Goal: Book appointment/travel/reservation

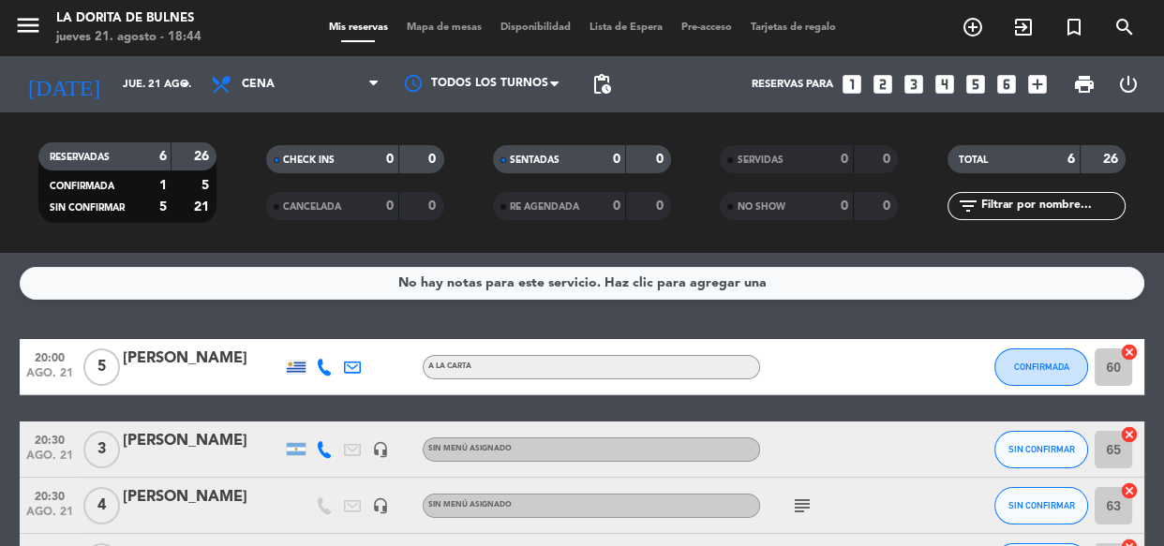
click at [1005, 84] on icon "looks_6" at bounding box center [1006, 84] width 24 height 24
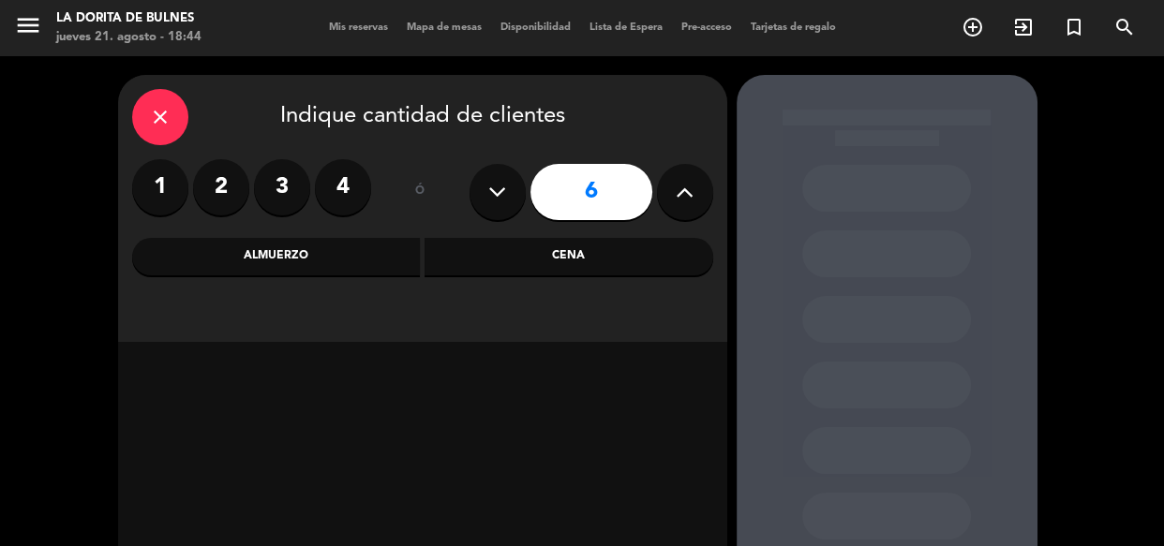
click at [503, 253] on div "Cena" at bounding box center [568, 256] width 289 height 37
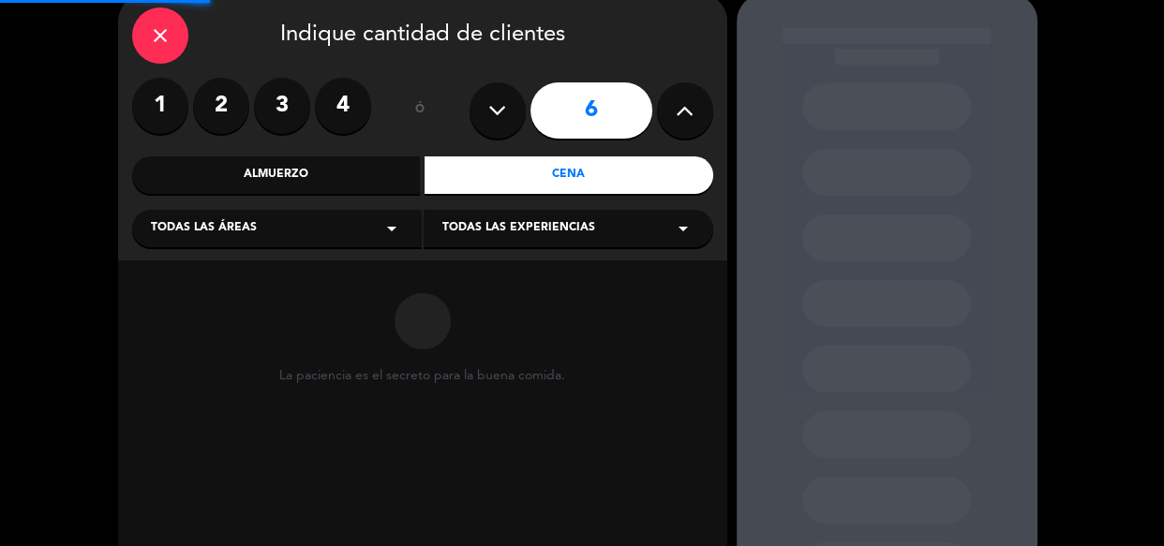
scroll to position [181, 0]
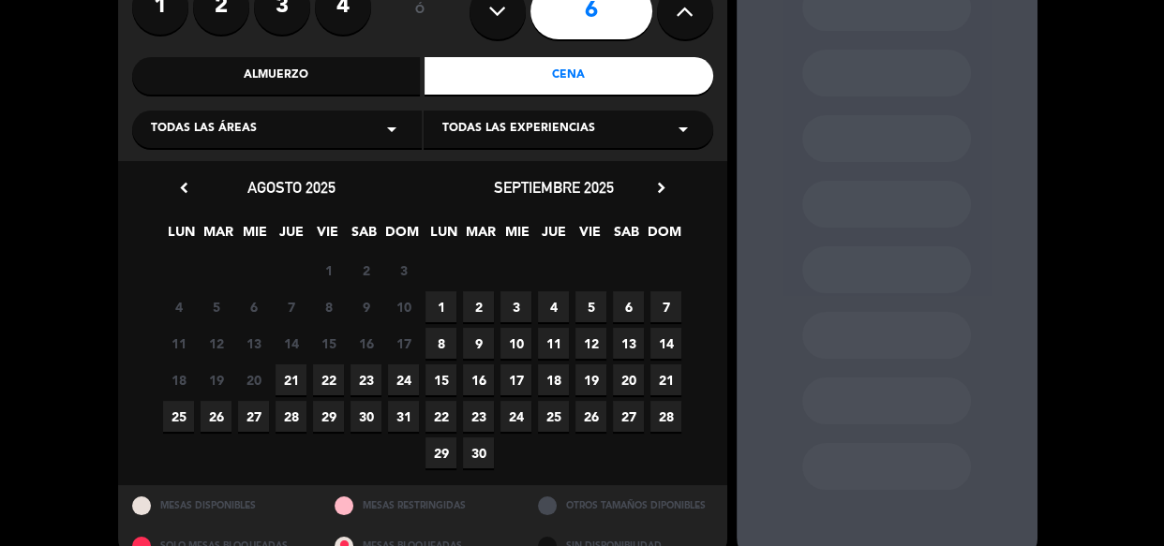
click at [292, 377] on span "21" at bounding box center [290, 380] width 31 height 31
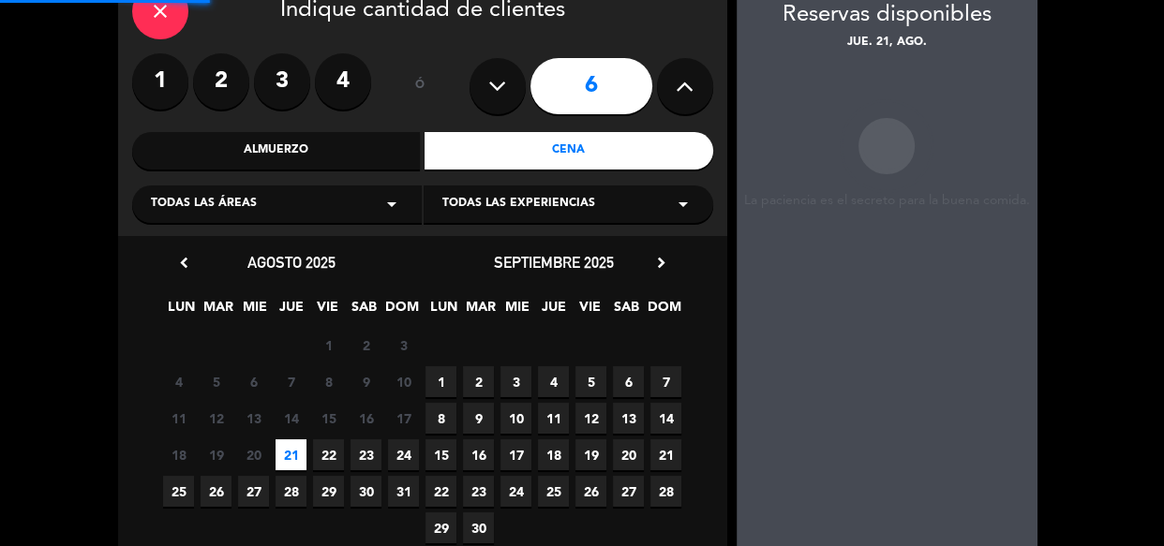
scroll to position [75, 0]
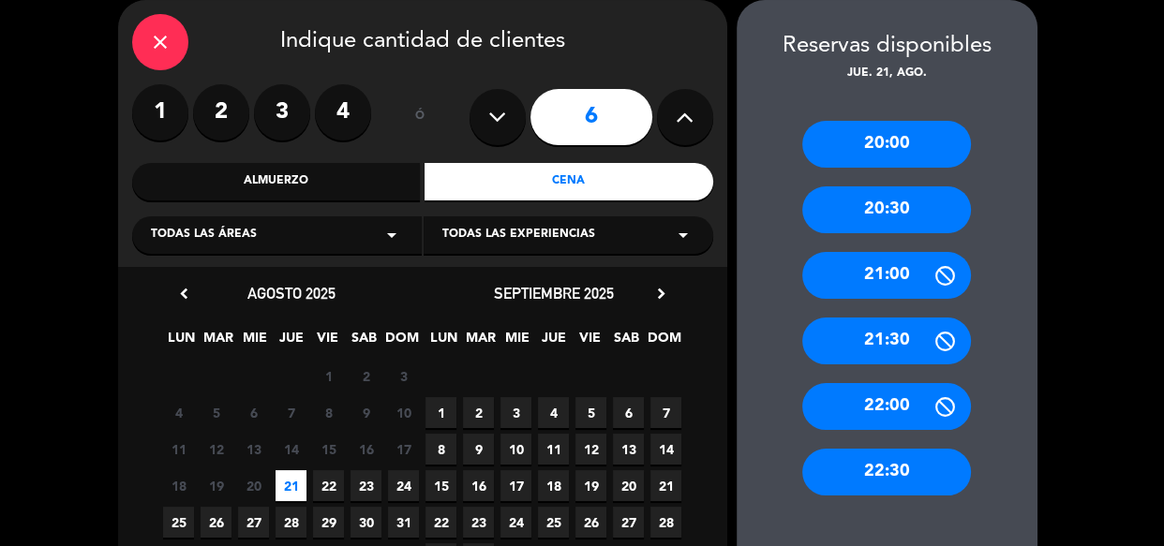
click at [908, 219] on div "20:30" at bounding box center [886, 209] width 169 height 47
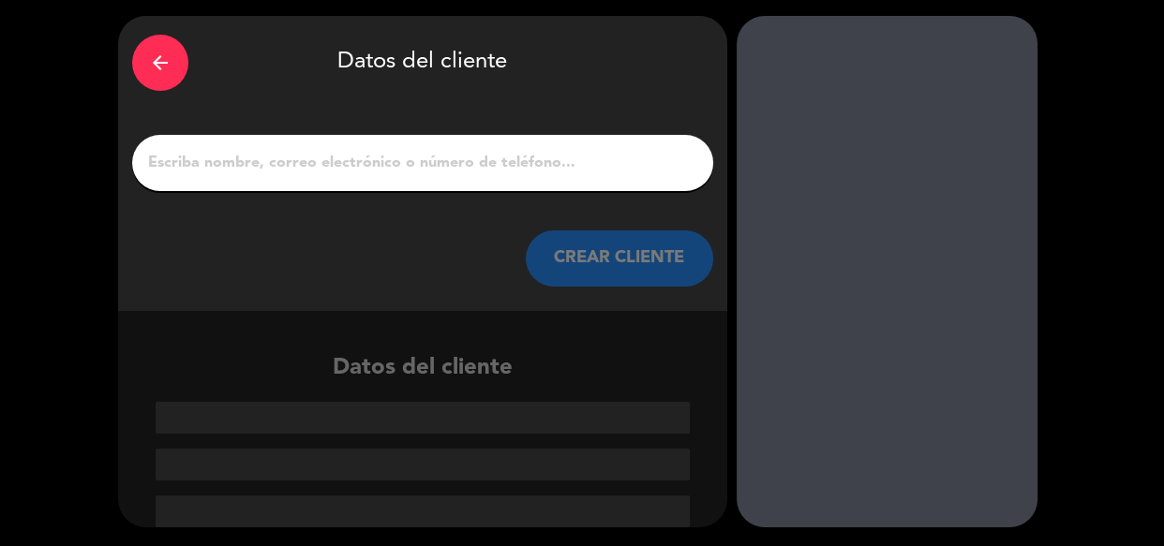
click at [476, 161] on input "1" at bounding box center [422, 163] width 553 height 26
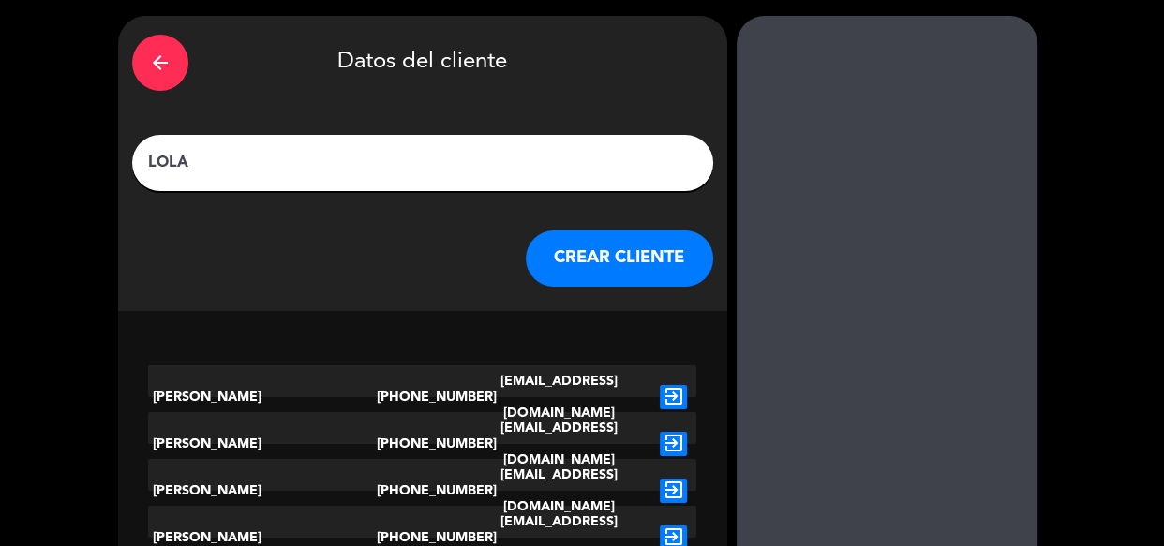
type input "LOLA"
click at [657, 272] on button "CREAR CLIENTE" at bounding box center [619, 259] width 187 height 56
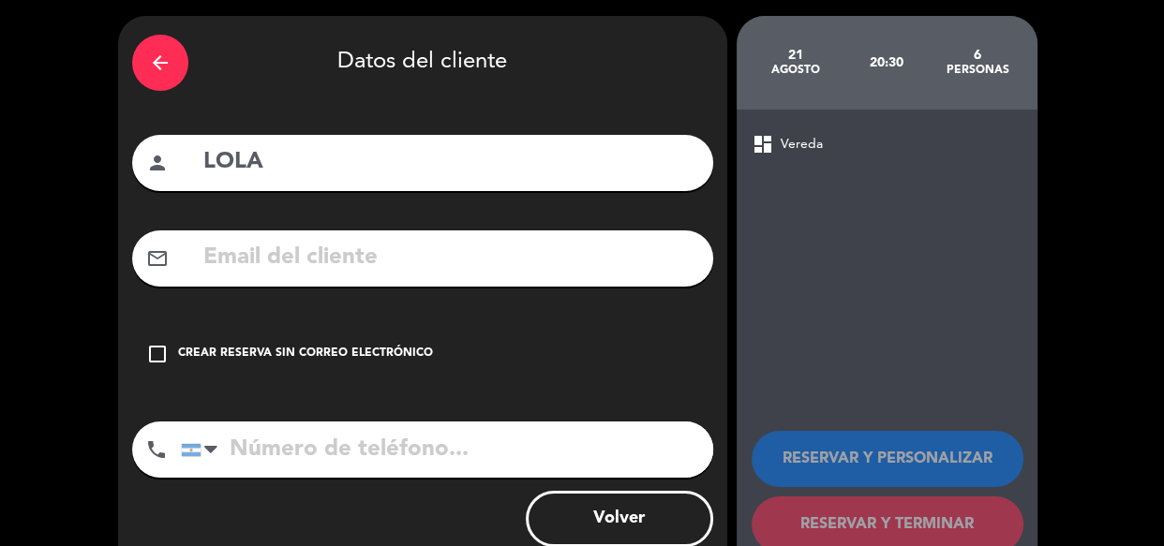
click at [290, 351] on div "Crear reserva sin correo electrónico" at bounding box center [305, 354] width 255 height 19
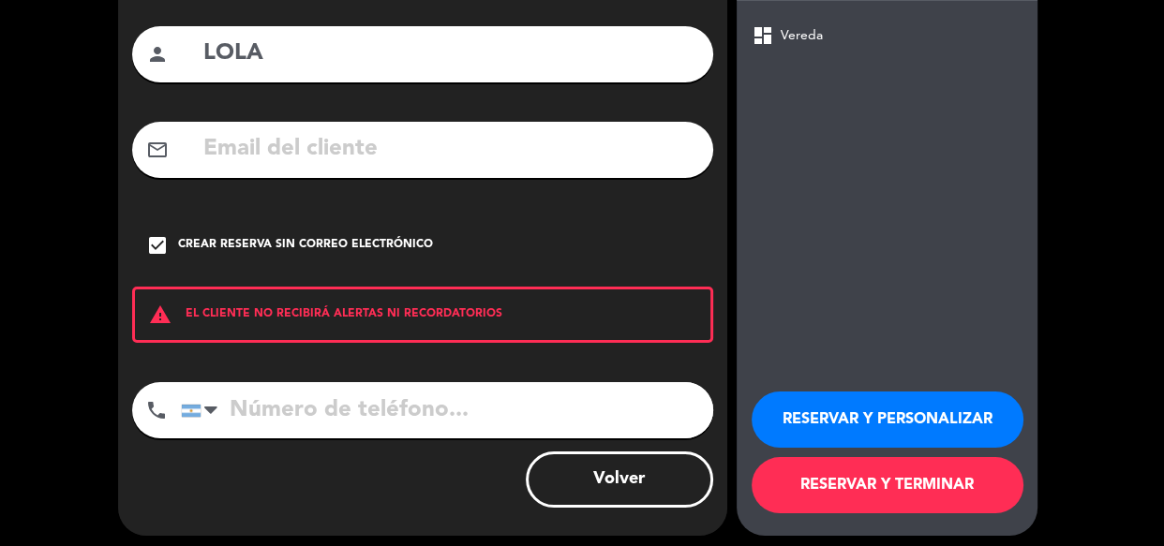
scroll to position [176, 0]
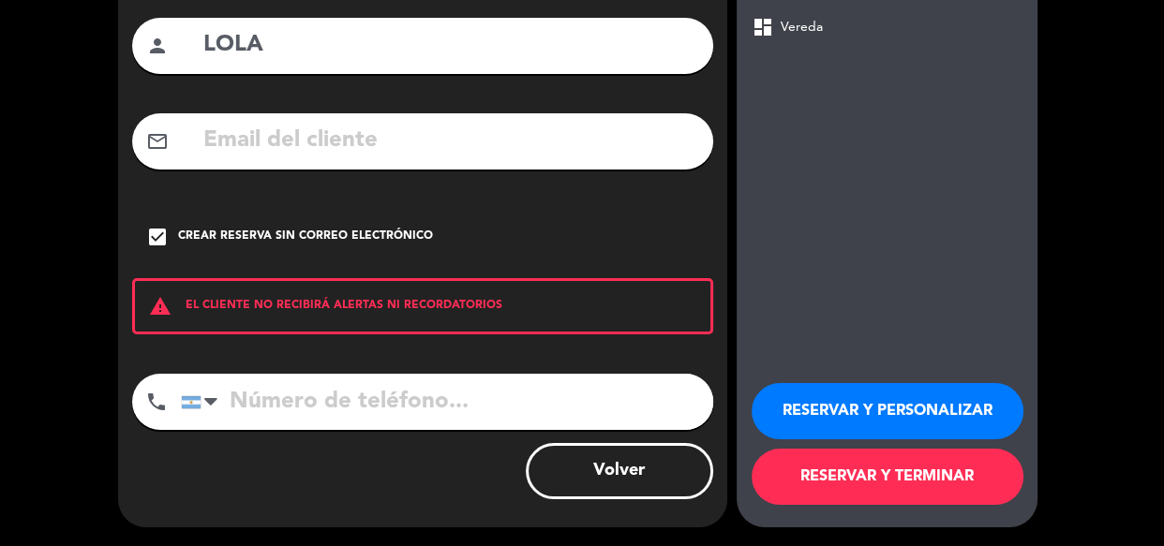
click at [350, 410] on input "tel" at bounding box center [447, 402] width 532 height 56
type input "2966677399"
click at [930, 412] on button "RESERVAR Y PERSONALIZAR" at bounding box center [887, 411] width 272 height 56
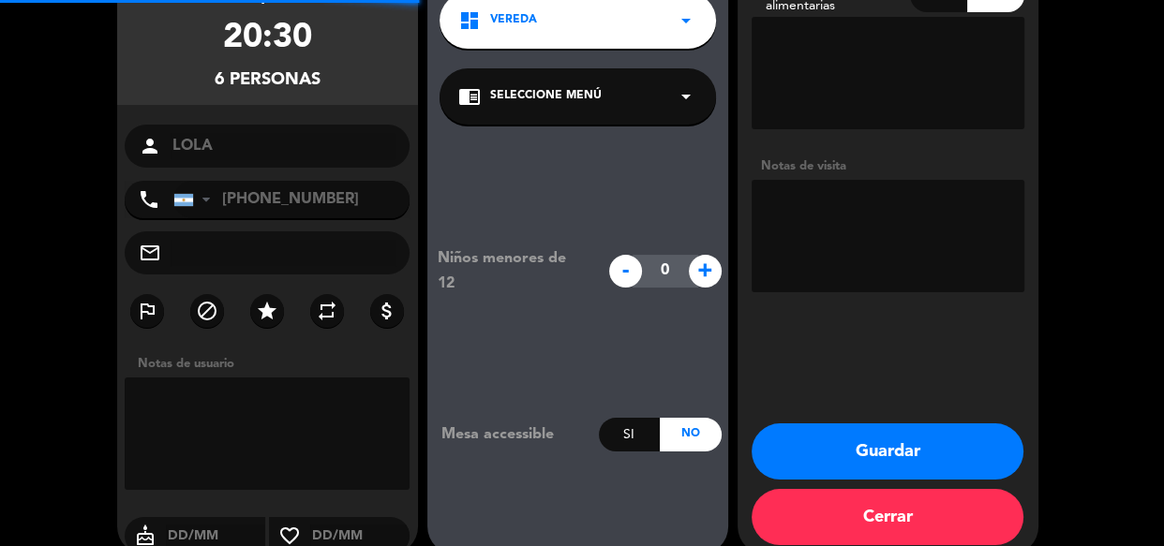
scroll to position [75, 0]
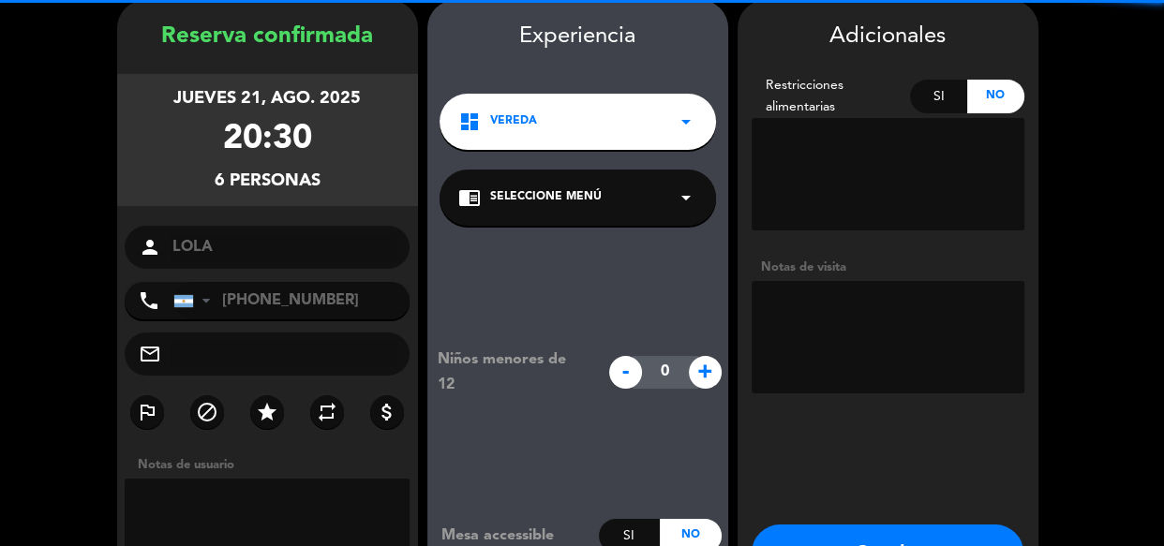
click at [888, 373] on textarea at bounding box center [887, 337] width 273 height 112
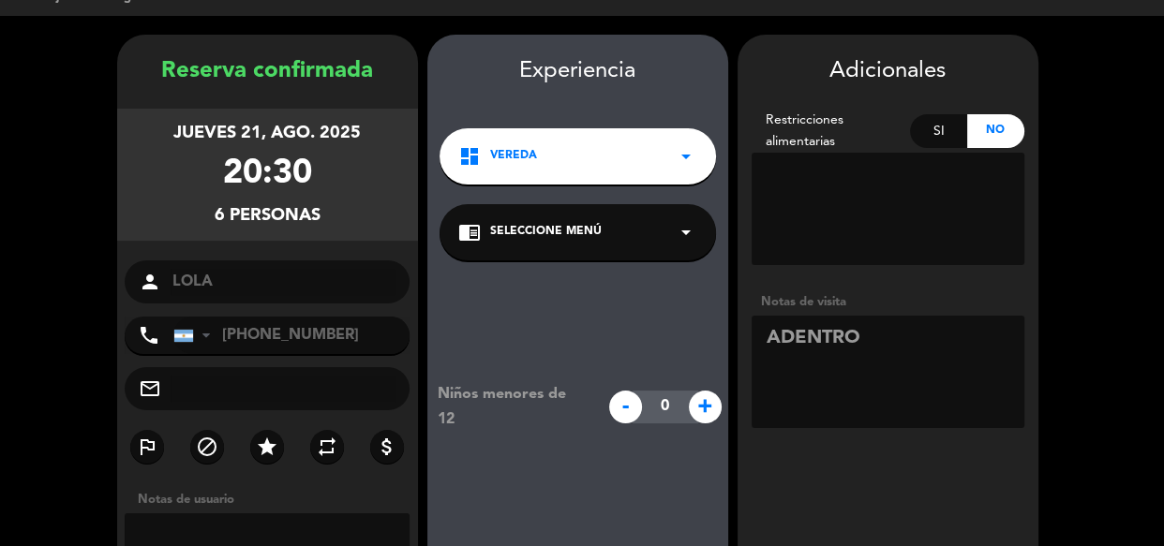
scroll to position [203, 0]
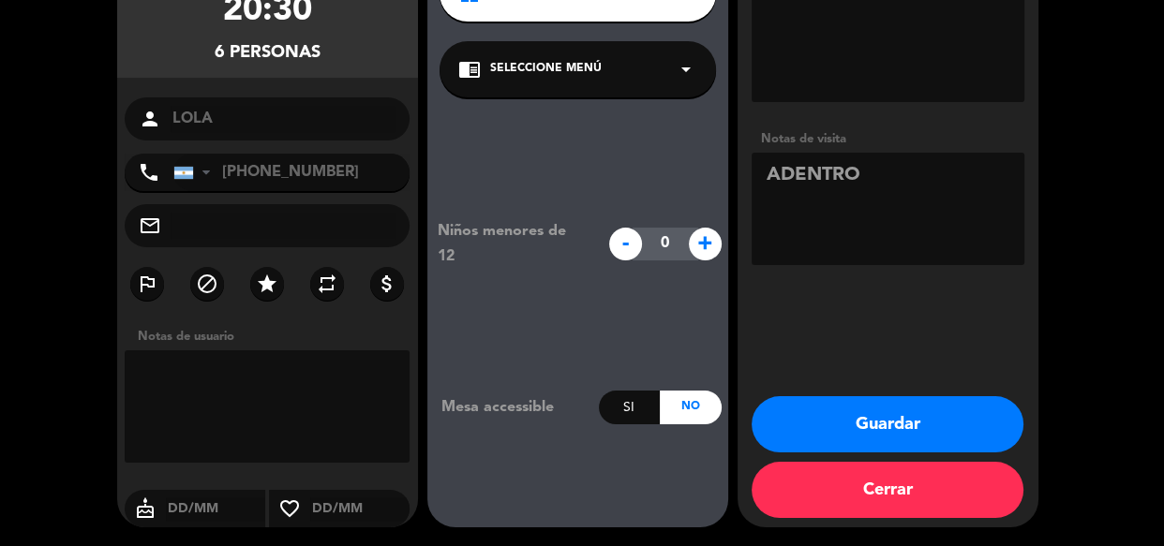
type textarea "ADENTRO"
click at [878, 422] on button "Guardar" at bounding box center [887, 424] width 272 height 56
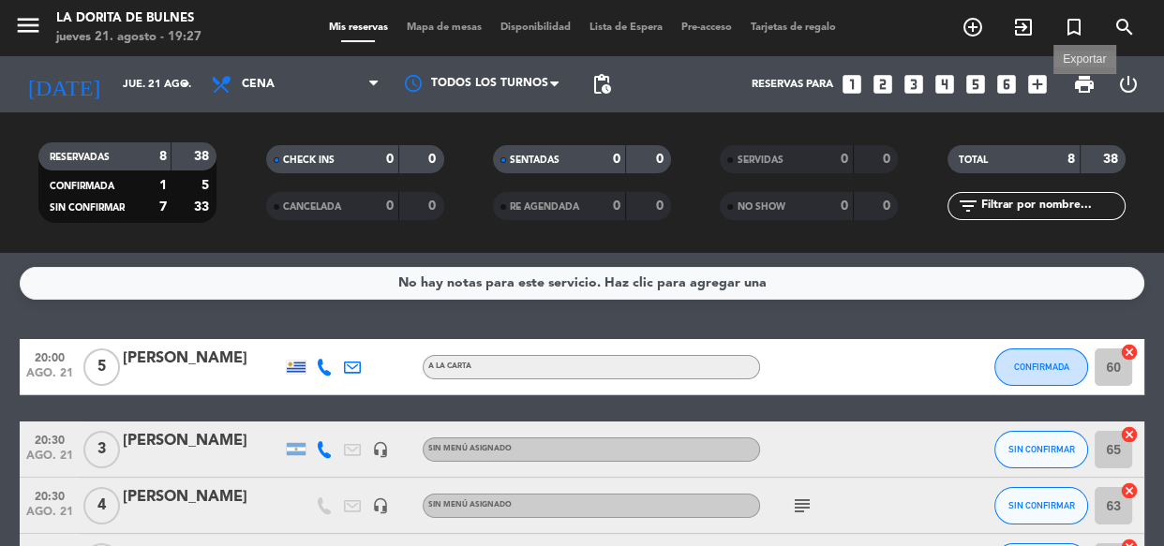
click at [1085, 82] on span "print" at bounding box center [1084, 84] width 22 height 22
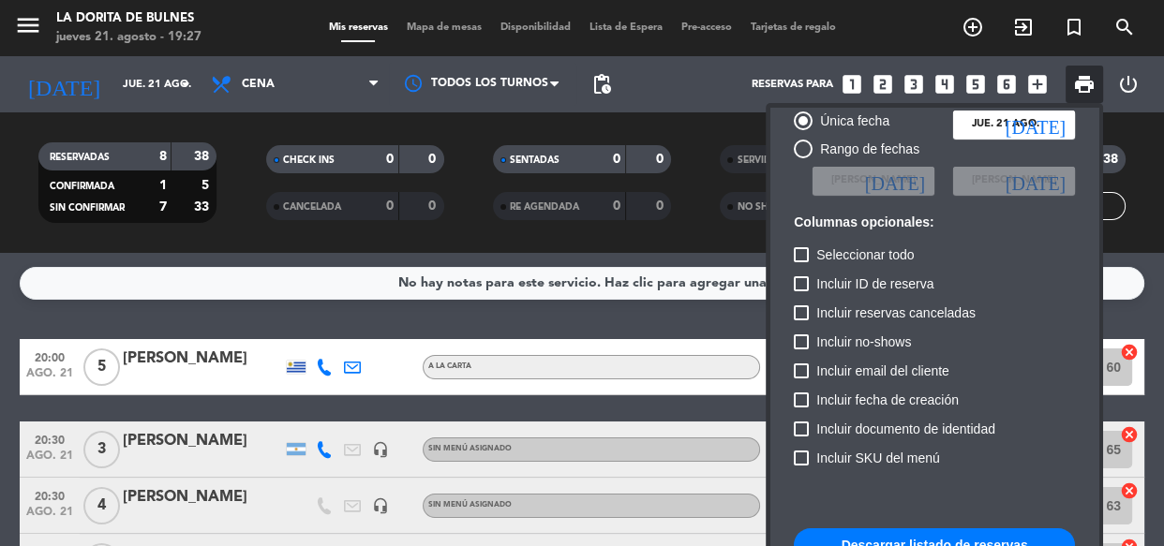
scroll to position [113, 0]
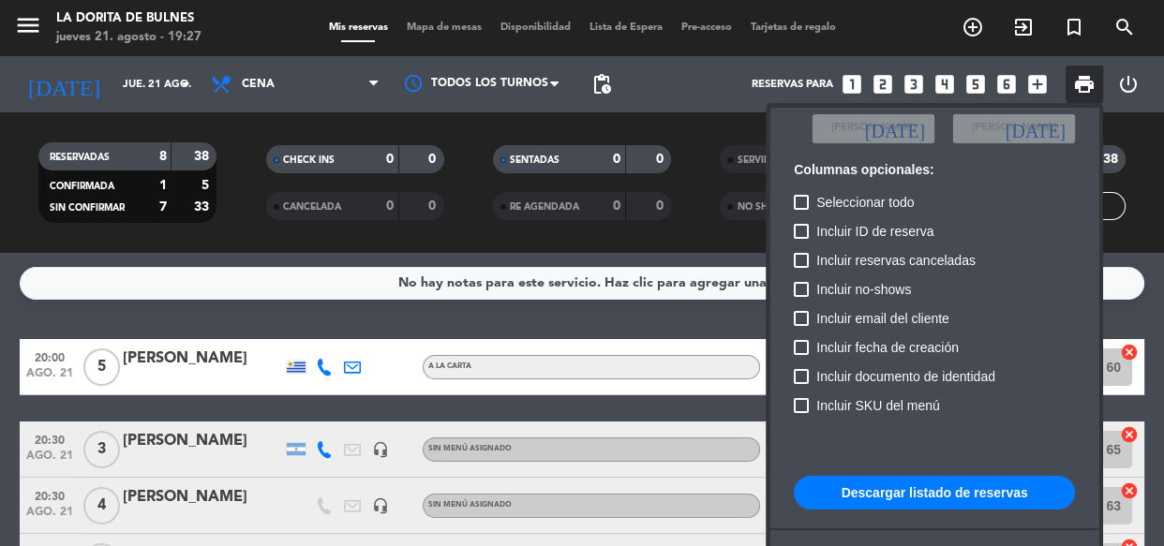
click at [925, 494] on button "Descargar listado de reservas" at bounding box center [934, 493] width 281 height 34
